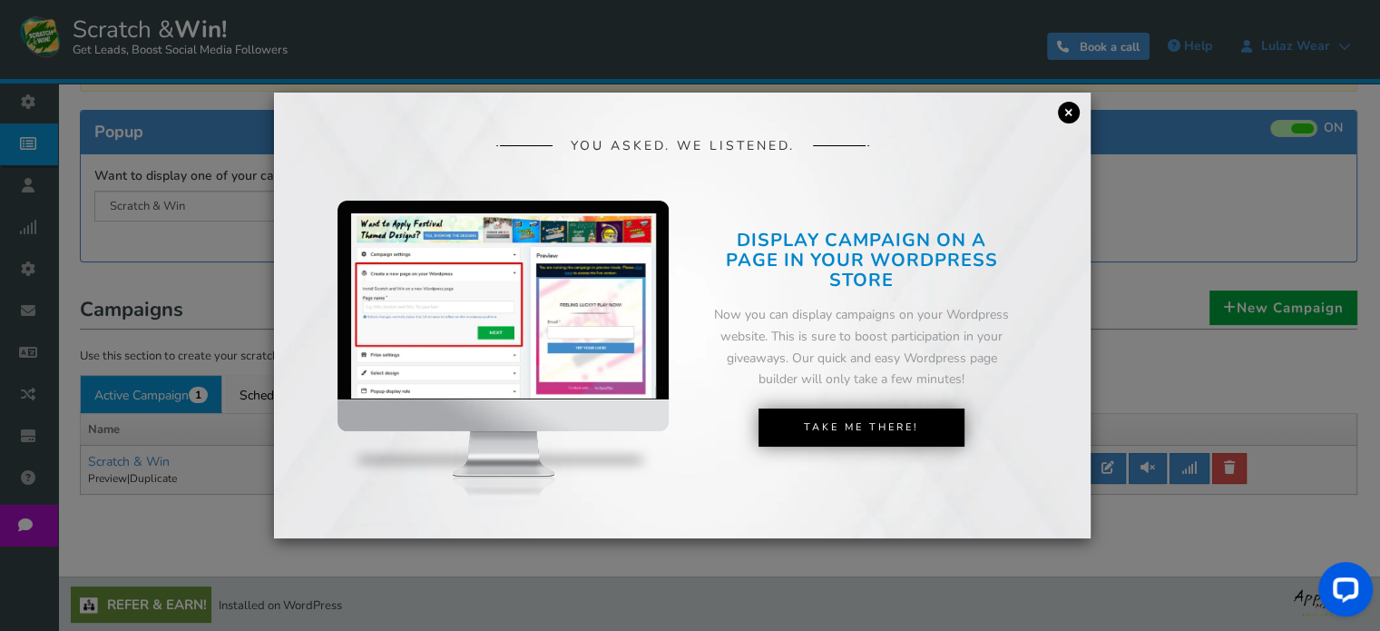
click at [1070, 114] on link "×" at bounding box center [1069, 113] width 22 height 22
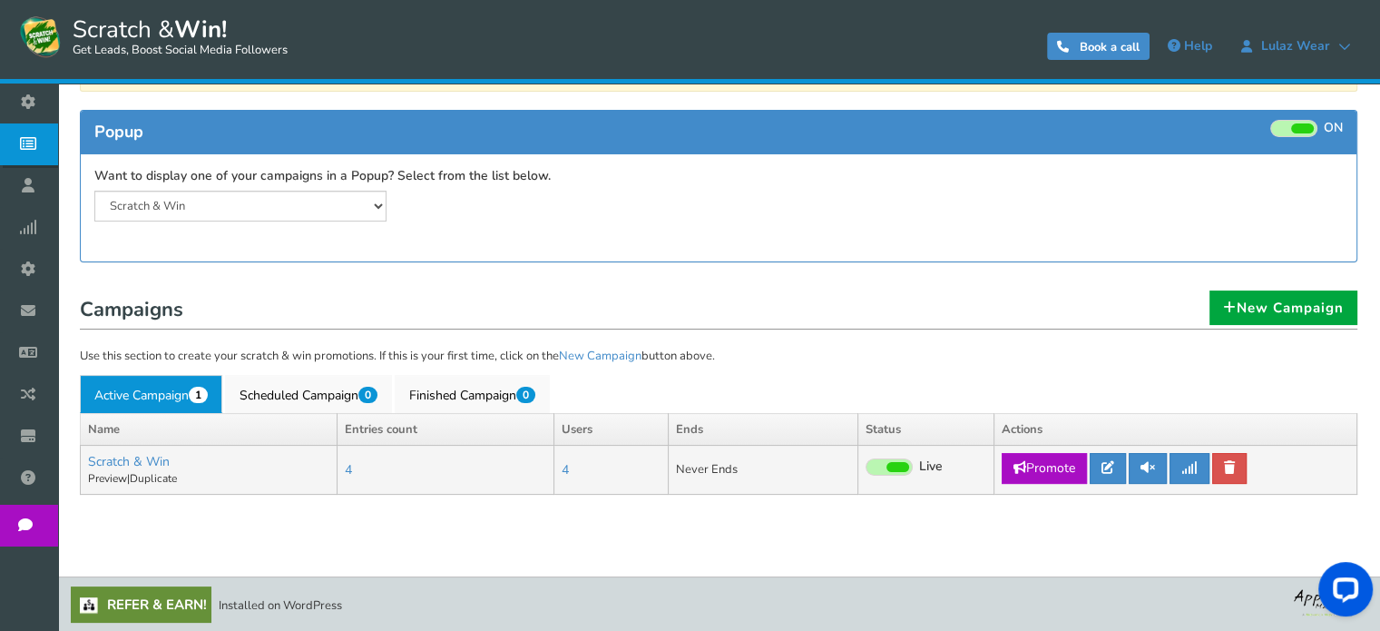
click at [905, 464] on span at bounding box center [898, 467] width 23 height 10
click at [866, 464] on input "Live Paused" at bounding box center [866, 468] width 0 height 12
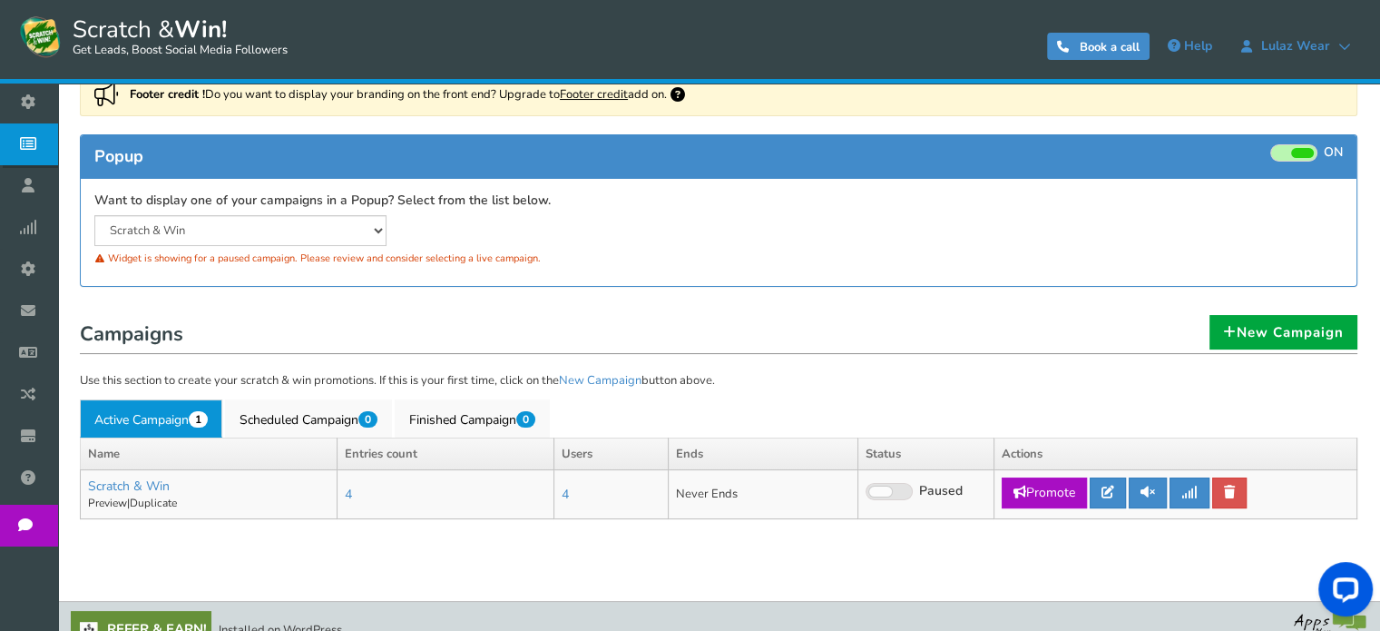
scroll to position [164, 0]
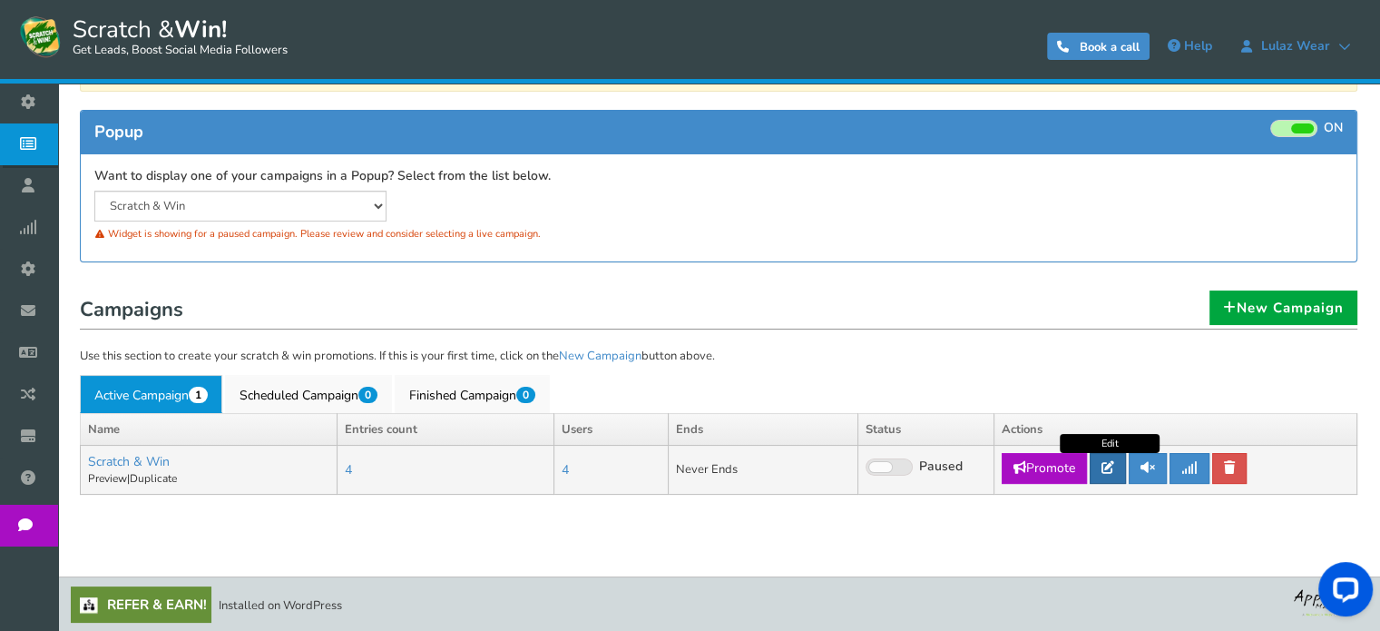
click at [1115, 462] on icon at bounding box center [1108, 467] width 13 height 13
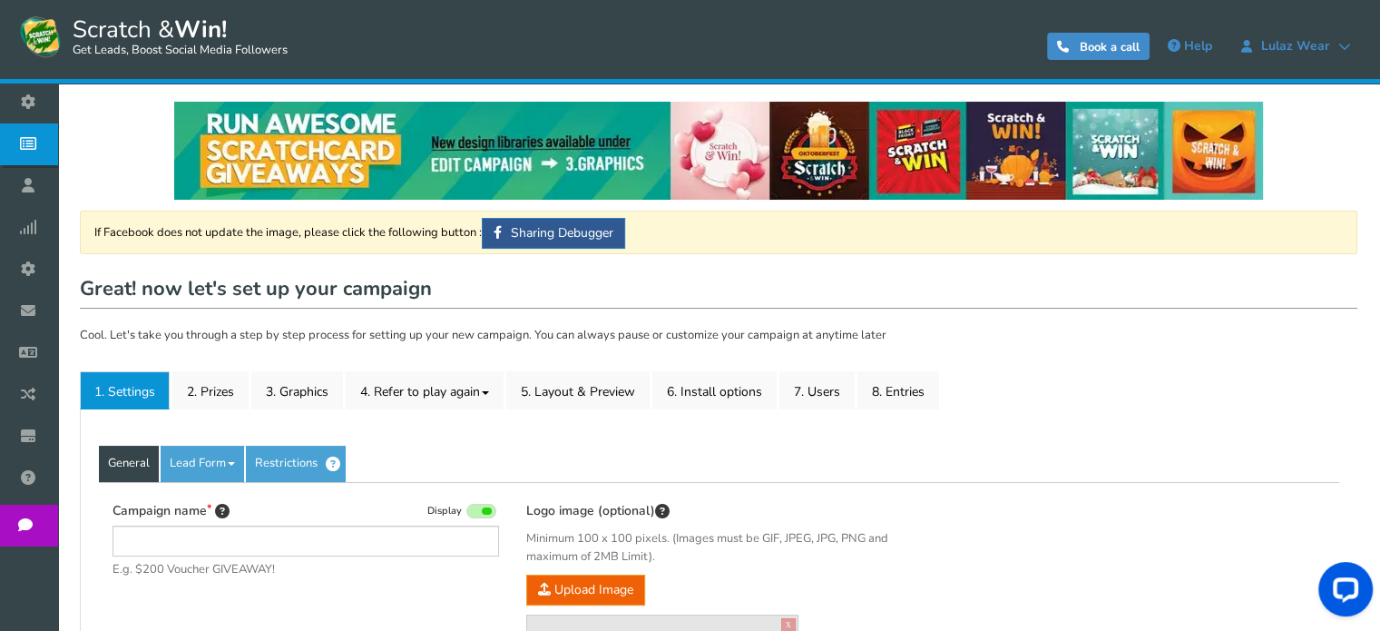
type input "Scratch & Win"
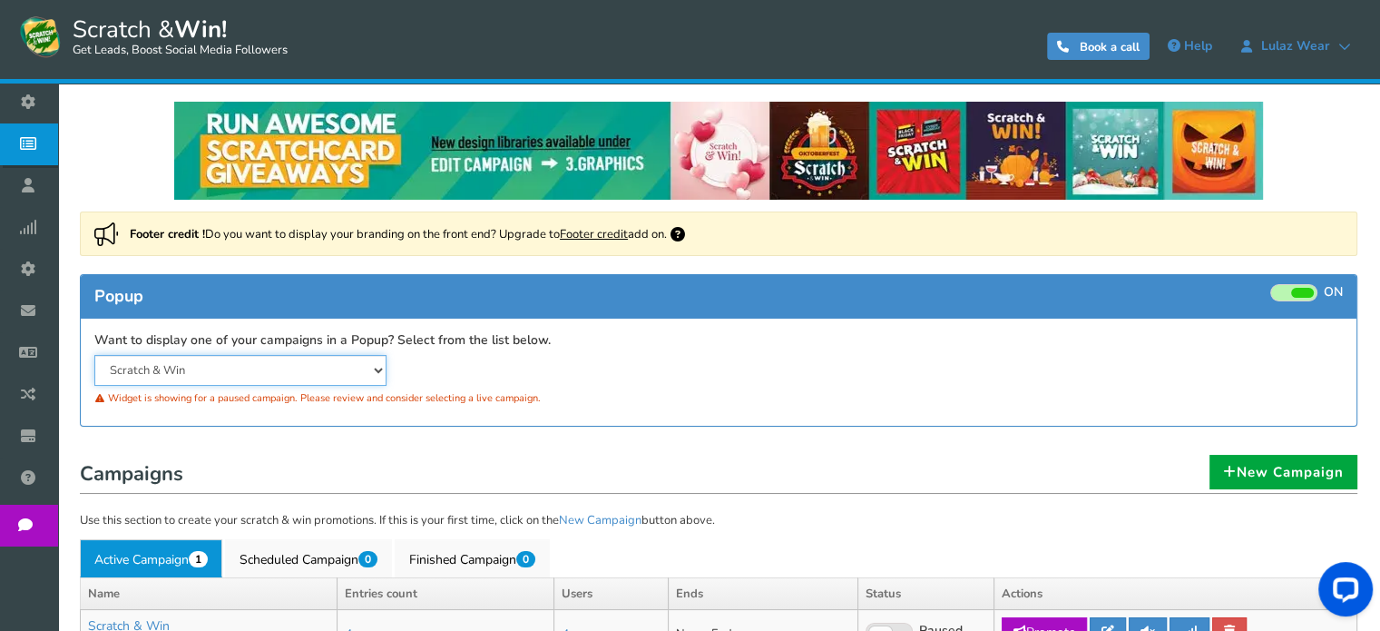
click at [370, 365] on select "Scratch & Win" at bounding box center [240, 370] width 292 height 31
